Goal: Task Accomplishment & Management: Complete application form

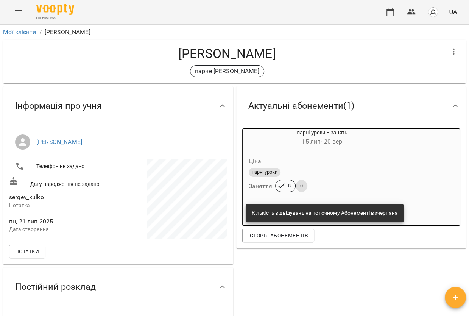
click at [18, 14] on icon "Menu" at bounding box center [18, 12] width 9 height 9
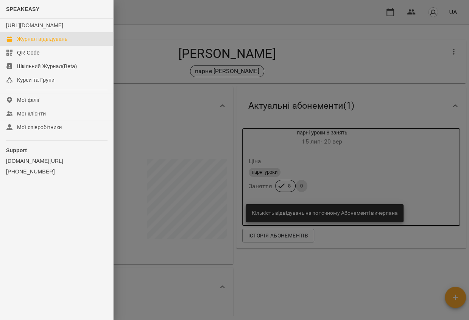
click at [29, 43] on div "Журнал відвідувань" at bounding box center [42, 39] width 50 height 8
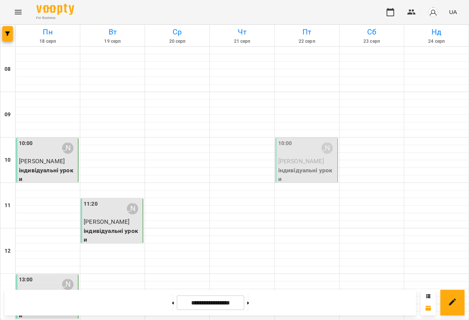
scroll to position [151, 0]
click at [182, 274] on div at bounding box center [177, 278] width 64 height 8
select select "**********"
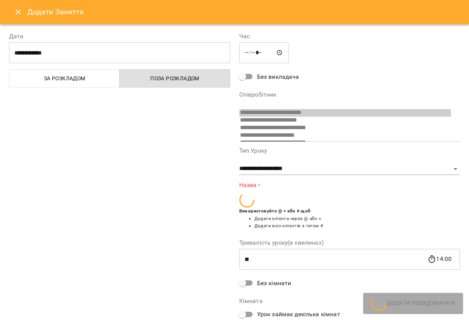
scroll to position [35, 0]
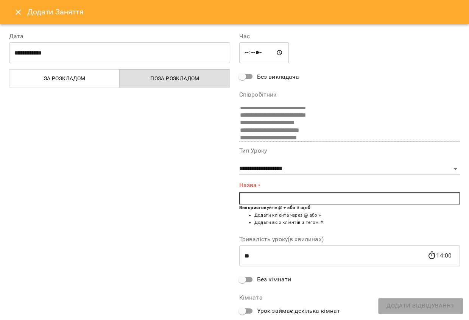
click at [274, 203] on input "text" at bounding box center [349, 198] width 221 height 12
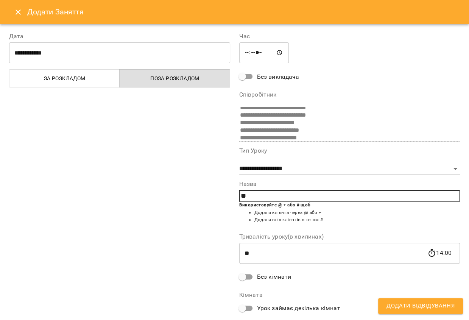
type input "*"
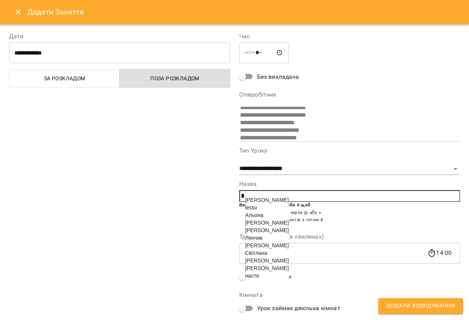
click at [258, 256] on span "Світлана" at bounding box center [256, 253] width 22 height 6
type input "********"
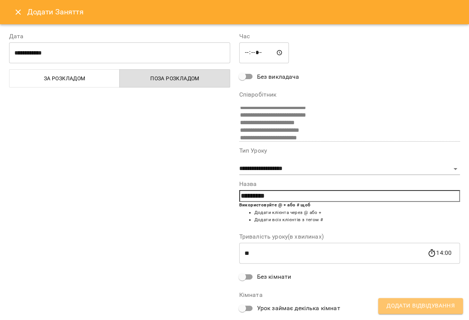
click at [396, 311] on button "Додати Відвідування" at bounding box center [420, 306] width 85 height 16
